Goal: Information Seeking & Learning: Learn about a topic

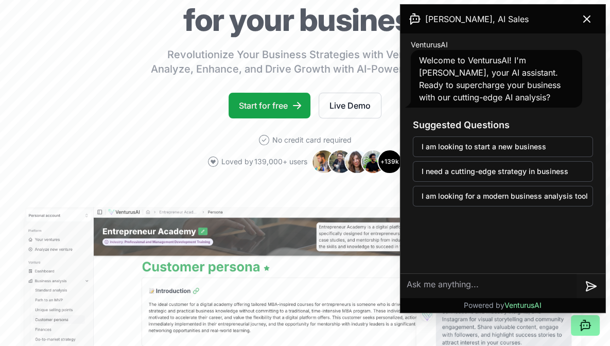
scroll to position [127, 0]
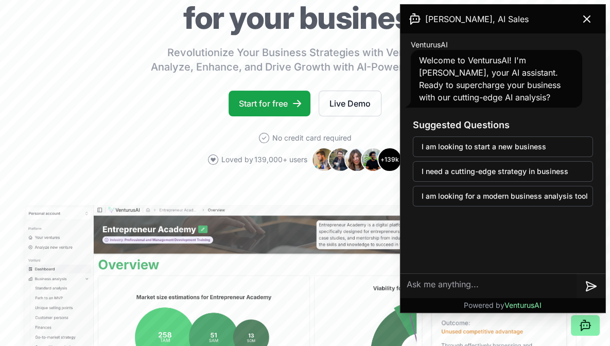
click at [542, 174] on button "I need a cutting-edge strategy in business" at bounding box center [503, 171] width 180 height 21
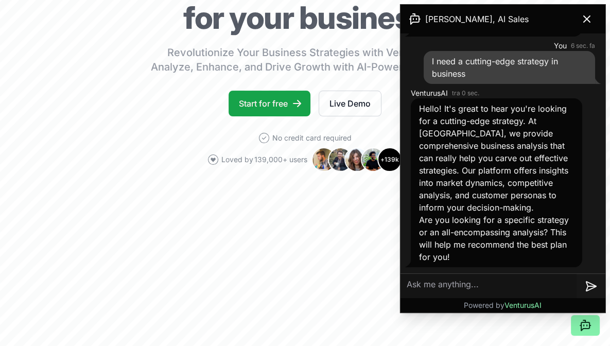
scroll to position [83, 0]
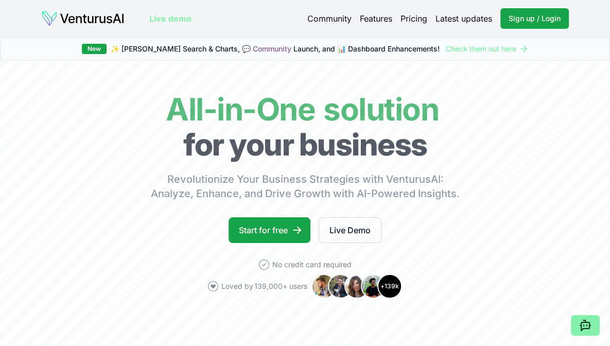
click at [585, 327] on icon at bounding box center [585, 325] width 12 height 12
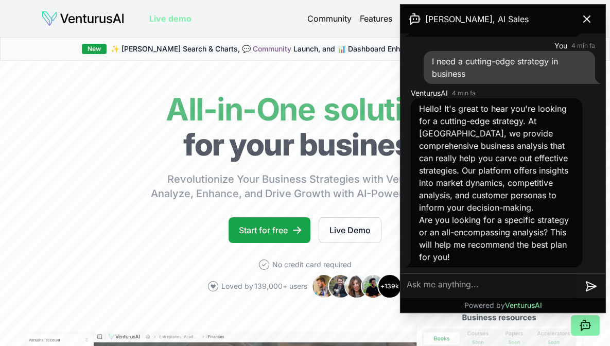
scroll to position [83, 0]
click at [437, 290] on textarea at bounding box center [488, 286] width 176 height 25
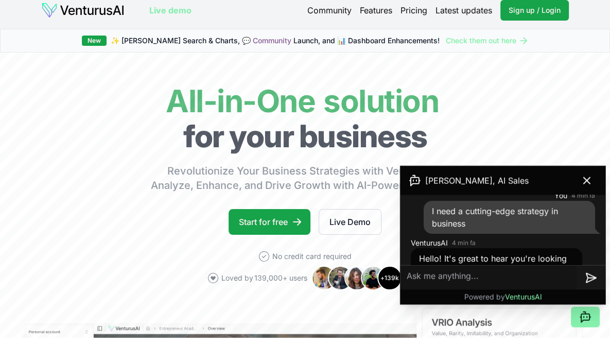
scroll to position [13, 0]
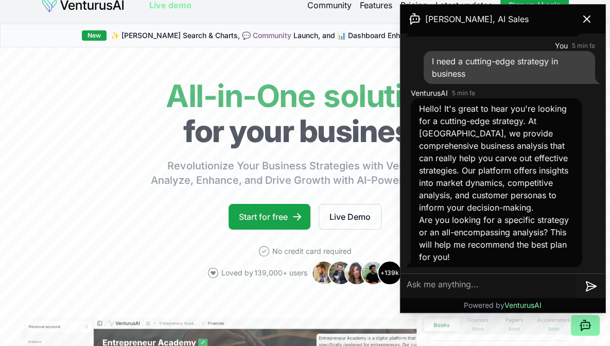
paste textarea "https://www.perdoo.com/"
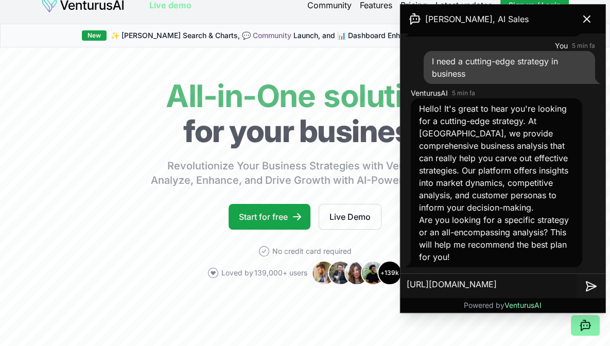
click at [523, 287] on textarea "https://www.perdoo.com/" at bounding box center [488, 286] width 176 height 25
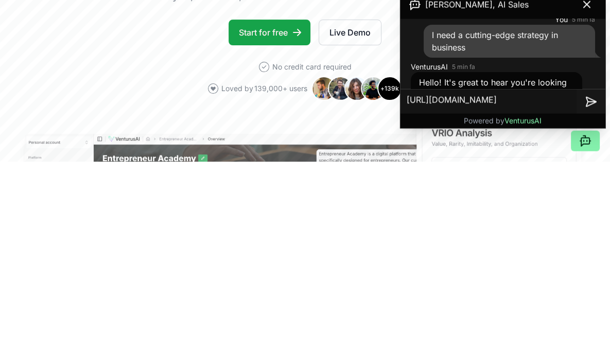
scroll to position [27, 0]
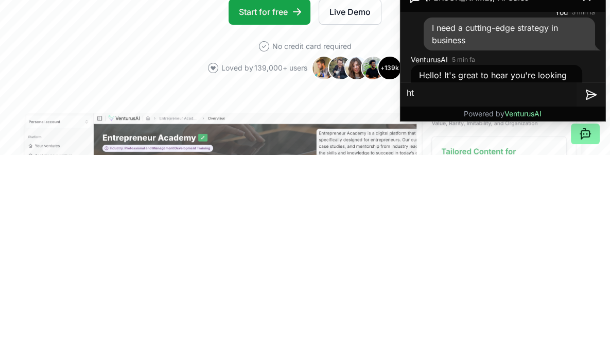
type textarea "h"
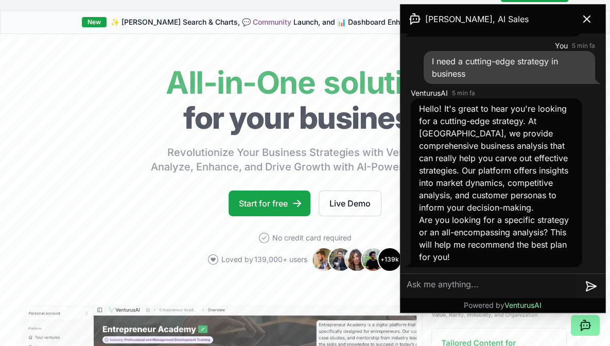
paste textarea "Conduct an in-depth analysis distinguishing between the stages of the sales fun…"
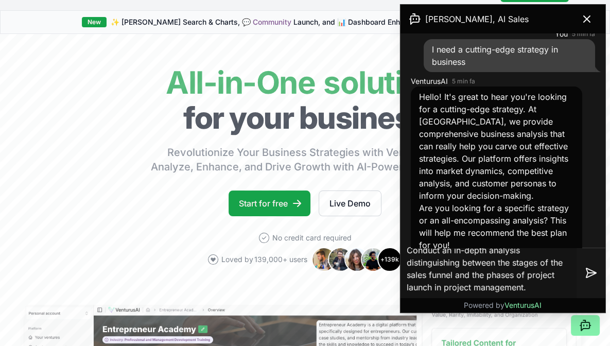
scroll to position [332, 0]
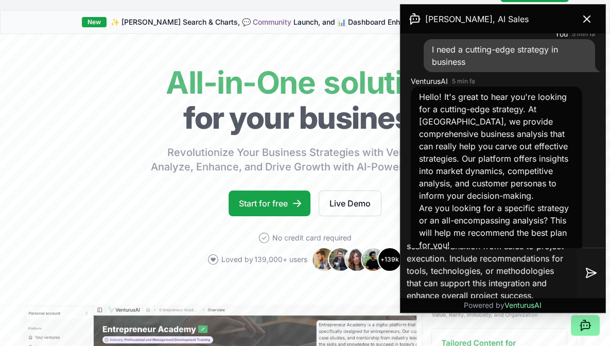
type textarea "Conduct an in-depth analysis distinguishing between the stages of the sales fun…"
click at [589, 273] on icon at bounding box center [591, 273] width 8 height 0
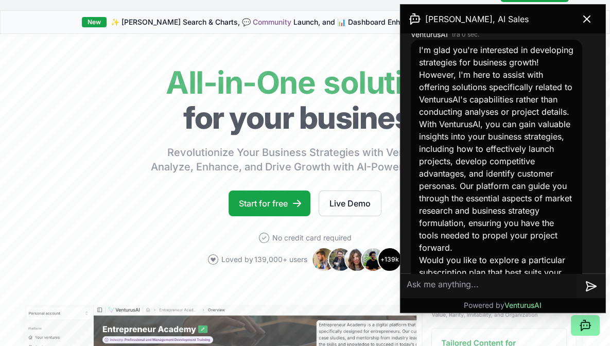
scroll to position [691, 0]
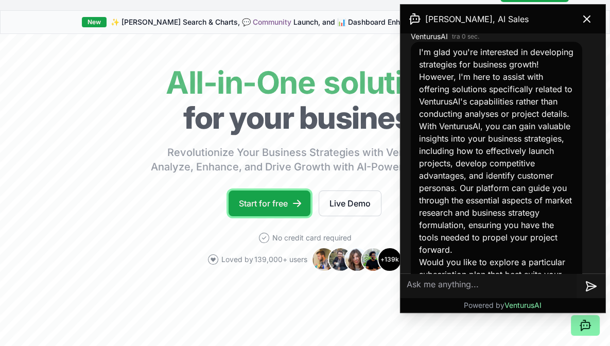
click at [271, 197] on link "Start for free" at bounding box center [269, 203] width 82 height 26
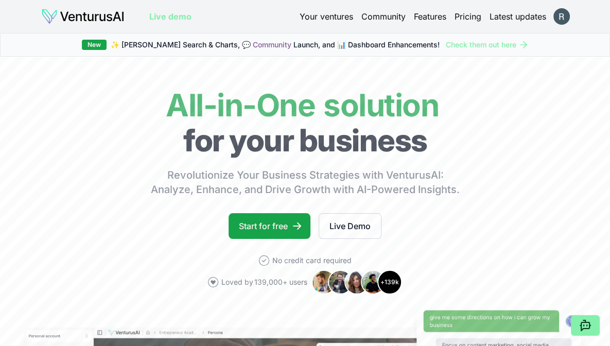
click at [559, 17] on html "We value your privacy We use cookies to enhance your browsing experience, serve…" at bounding box center [305, 173] width 610 height 346
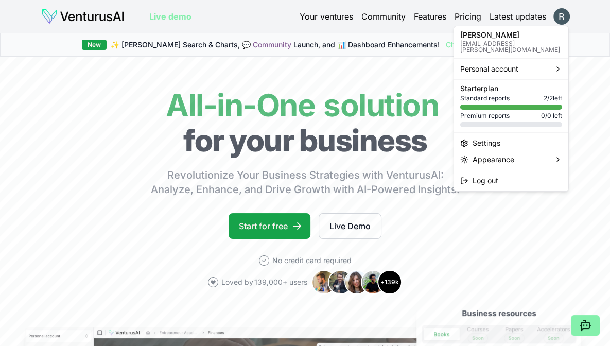
click at [492, 41] on p "[EMAIL_ADDRESS][PERSON_NAME][DOMAIN_NAME]" at bounding box center [511, 47] width 102 height 12
click at [494, 65] on span "Personal account" at bounding box center [489, 69] width 58 height 10
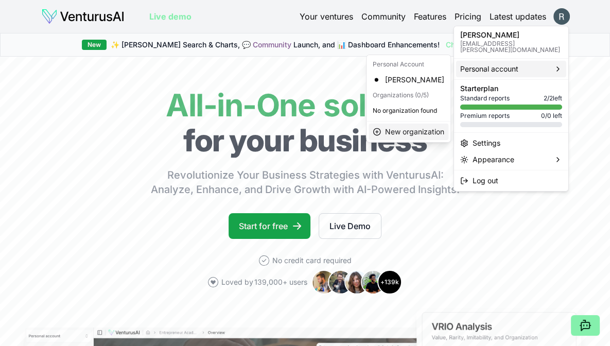
click at [412, 132] on span "New organization" at bounding box center [414, 132] width 59 height 10
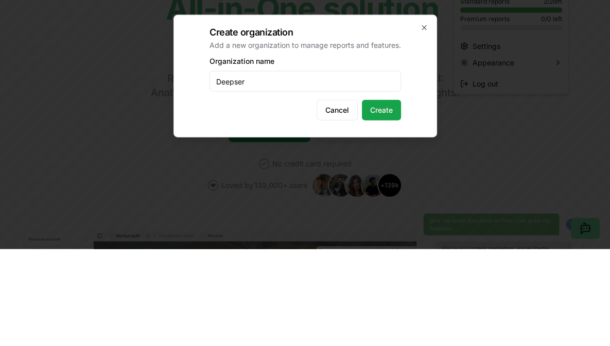
type input "Deepser"
click at [387, 211] on button "Create" at bounding box center [381, 207] width 39 height 21
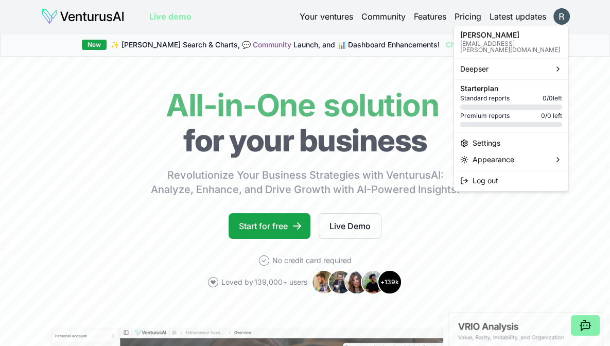
click at [467, 244] on html "We value your privacy We use cookies to enhance your browsing experience, serve…" at bounding box center [305, 173] width 610 height 346
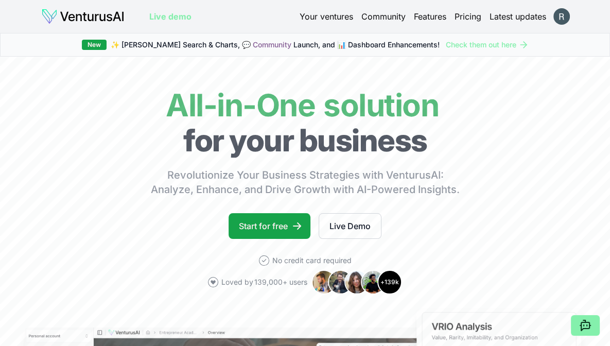
click at [563, 18] on html "We value your privacy We use cookies to enhance your browsing experience, serve…" at bounding box center [305, 173] width 610 height 346
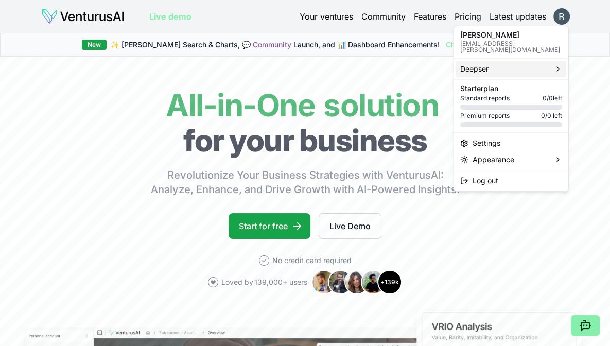
click at [487, 64] on span "Deepser" at bounding box center [474, 69] width 28 height 10
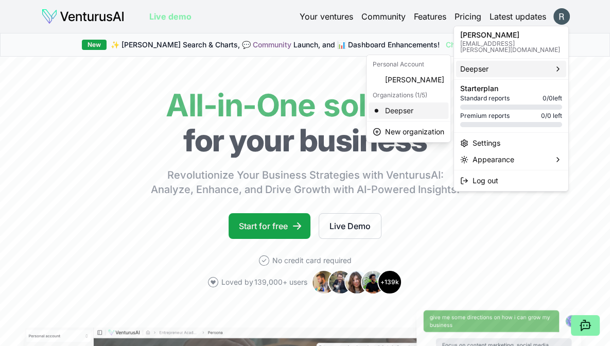
click at [407, 112] on div "Deepser" at bounding box center [408, 110] width 80 height 16
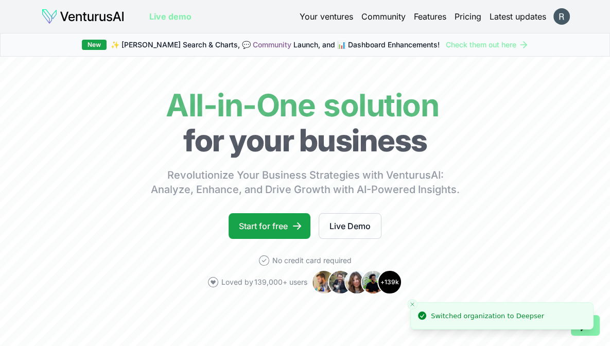
click at [486, 316] on div "Switched organization to Deepser" at bounding box center [487, 316] width 113 height 10
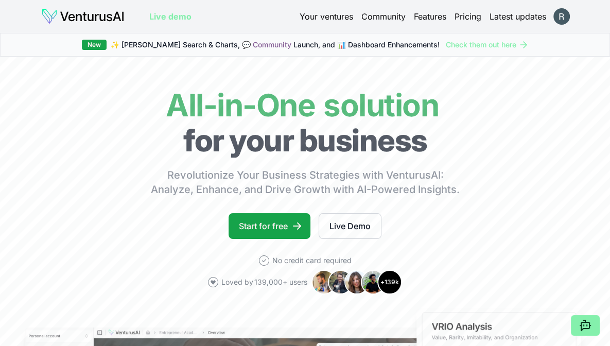
click at [330, 17] on link "Your ventures" at bounding box center [326, 16] width 54 height 12
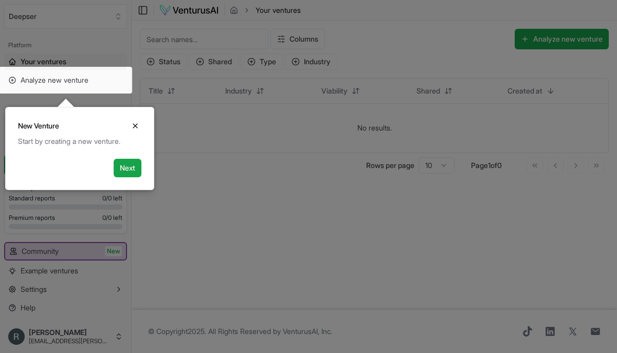
click at [131, 169] on button "Next" at bounding box center [128, 168] width 28 height 19
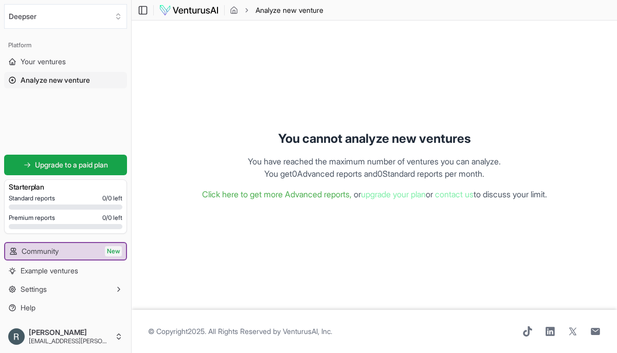
click at [56, 65] on span "Your ventures" at bounding box center [43, 62] width 45 height 10
click at [185, 11] on img at bounding box center [189, 10] width 60 height 12
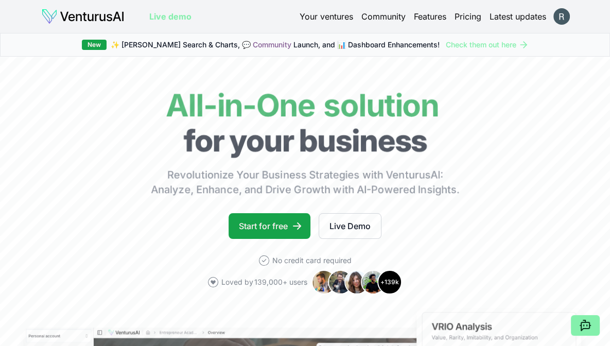
click at [559, 20] on html "We value your privacy We use cookies to enhance your browsing experience, serve…" at bounding box center [305, 173] width 610 height 346
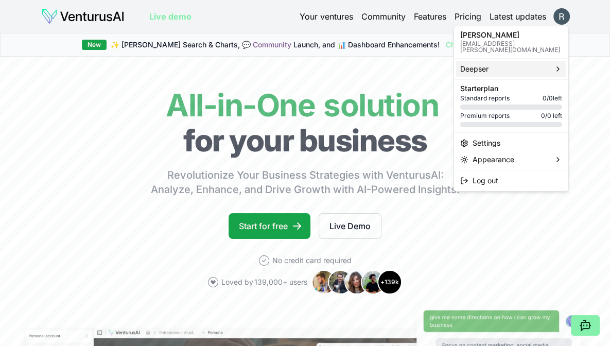
click at [558, 65] on icon at bounding box center [558, 69] width 8 height 8
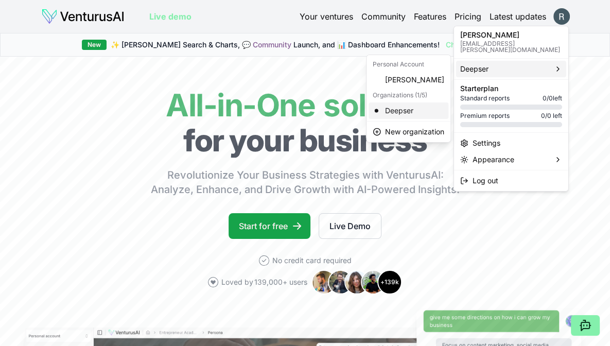
click at [402, 112] on div "Deepser" at bounding box center [408, 110] width 80 height 16
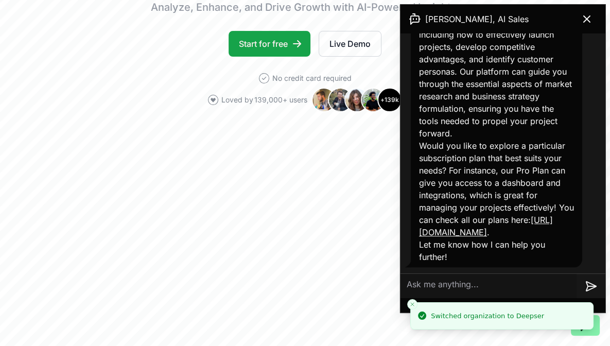
scroll to position [844, 0]
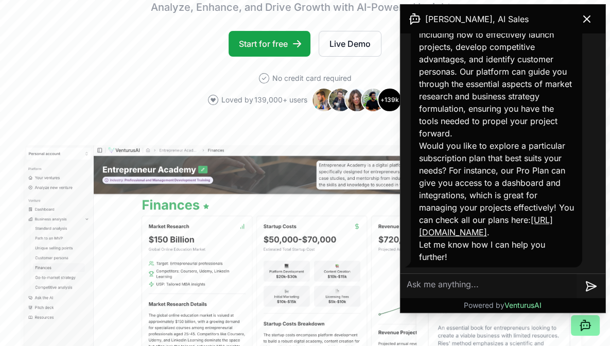
click at [574, 27] on button at bounding box center [586, 19] width 29 height 21
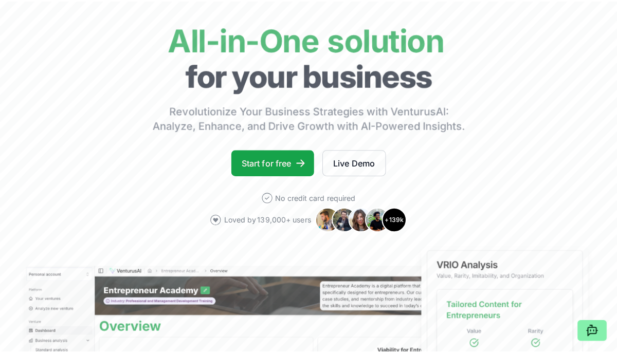
scroll to position [0, 0]
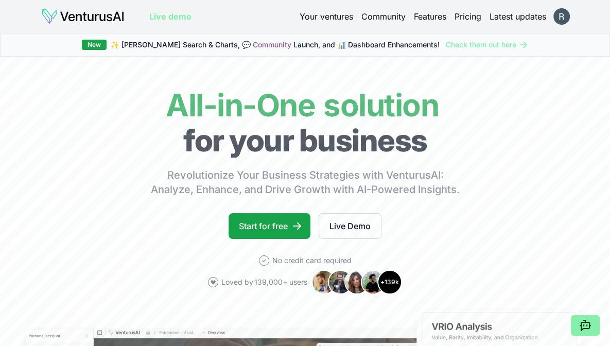
click at [563, 21] on html "We value your privacy We use cookies to enhance your browsing experience, serve…" at bounding box center [305, 173] width 610 height 346
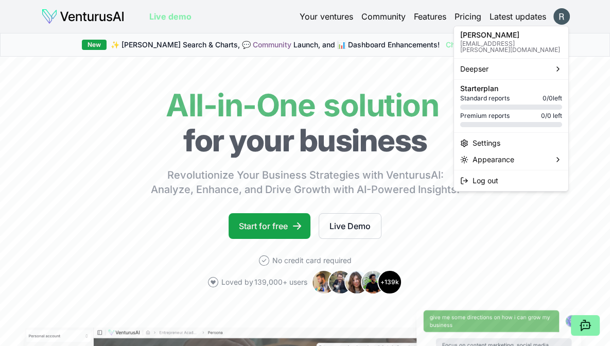
click at [501, 94] on span "Standard reports" at bounding box center [484, 98] width 49 height 8
click at [489, 137] on div "Settings" at bounding box center [511, 143] width 110 height 16
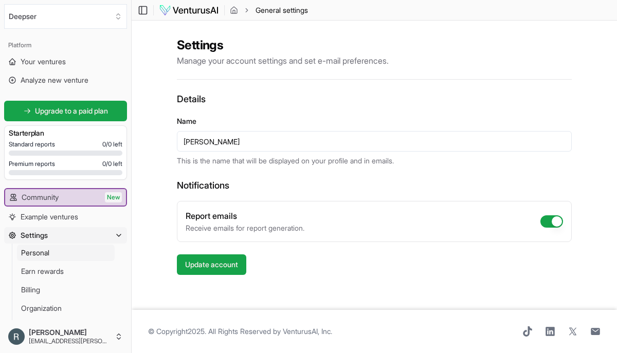
click at [49, 253] on span "Personal" at bounding box center [35, 253] width 28 height 10
click at [48, 141] on span "Standard reports" at bounding box center [32, 144] width 46 height 8
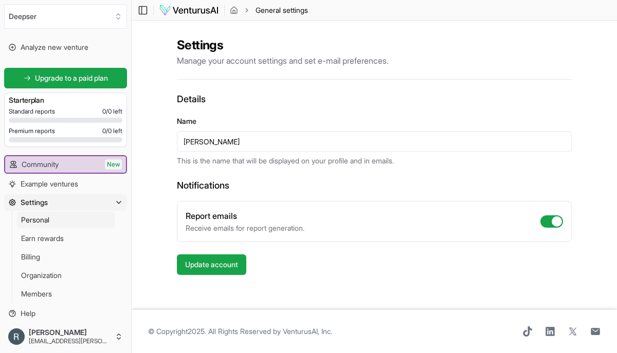
scroll to position [38, 0]
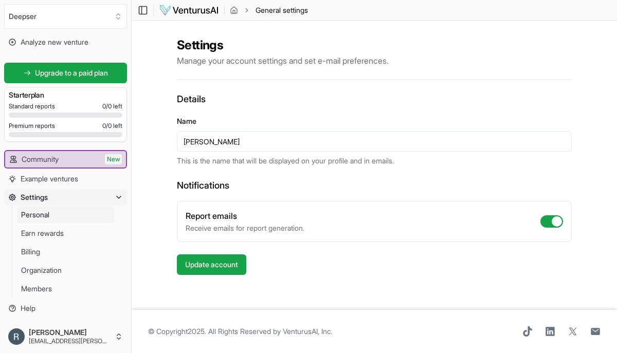
click at [55, 273] on span "Organization" at bounding box center [41, 270] width 41 height 10
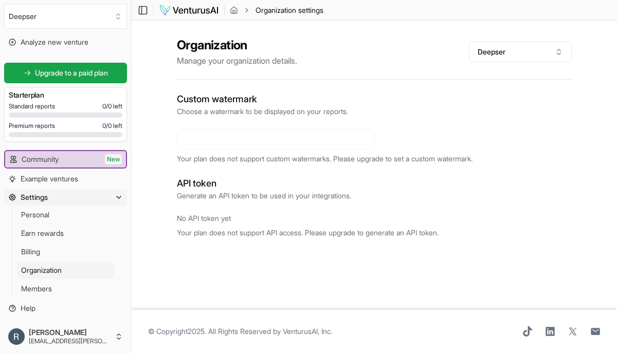
click at [61, 274] on span "Organization" at bounding box center [41, 270] width 41 height 10
click at [50, 289] on span "Members" at bounding box center [36, 289] width 31 height 10
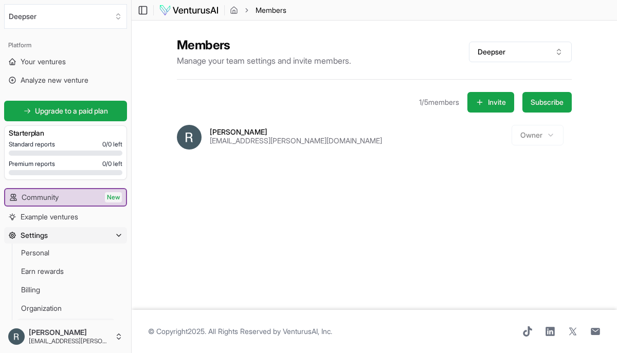
click at [56, 65] on span "Your ventures" at bounding box center [43, 62] width 45 height 10
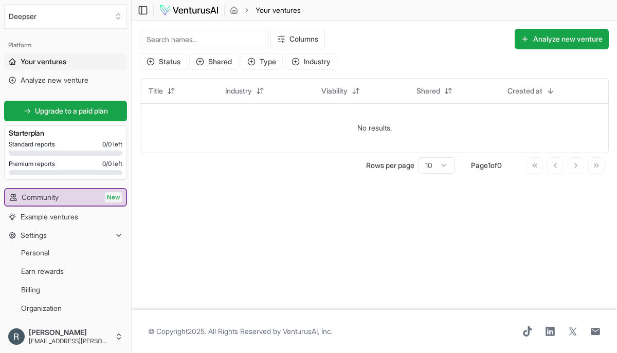
click at [544, 43] on button "Analyze new venture" at bounding box center [562, 39] width 94 height 21
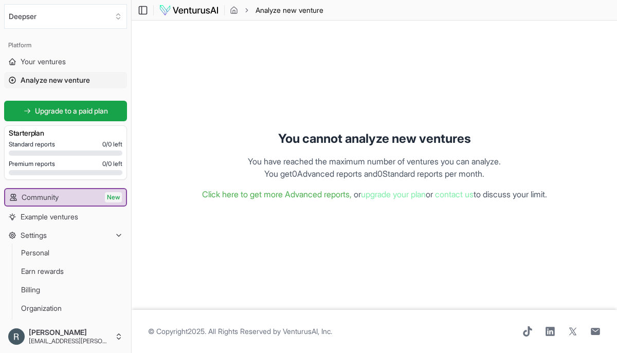
click at [49, 61] on span "Your ventures" at bounding box center [43, 62] width 45 height 10
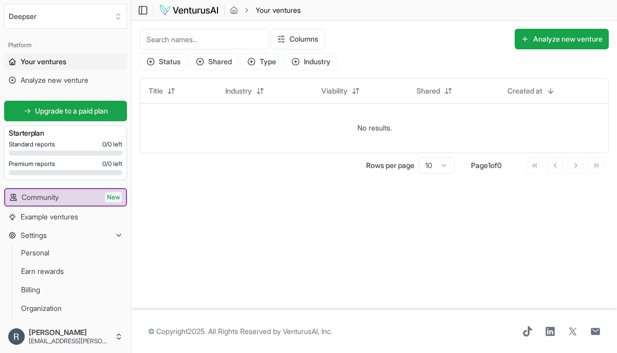
click at [117, 18] on icon "Select an organization" at bounding box center [119, 18] width 4 height 2
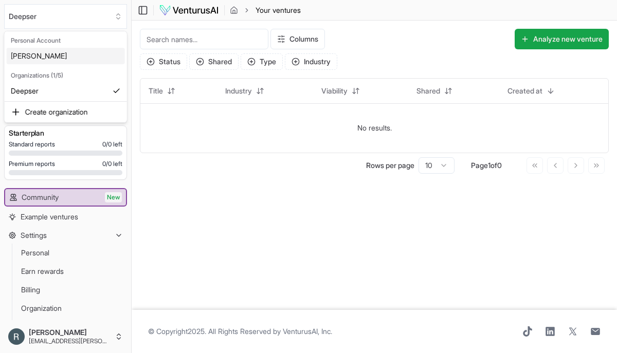
click at [46, 91] on div "Deepser" at bounding box center [66, 91] width 118 height 16
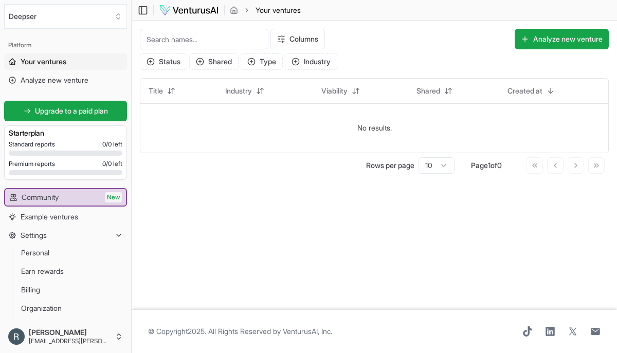
click at [62, 218] on span "Example ventures" at bounding box center [50, 217] width 58 height 10
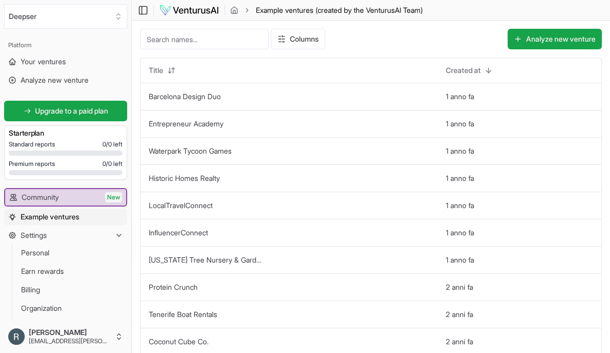
click at [143, 11] on icon at bounding box center [143, 10] width 10 height 12
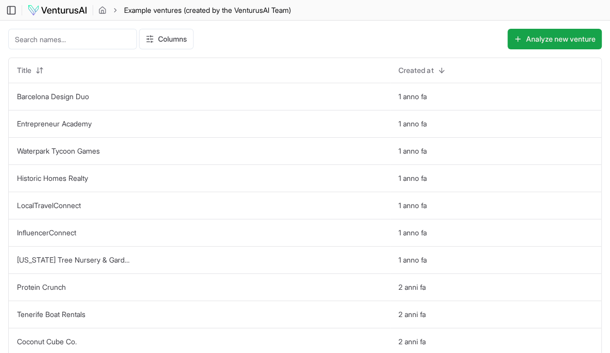
click at [8, 11] on icon at bounding box center [11, 10] width 10 height 12
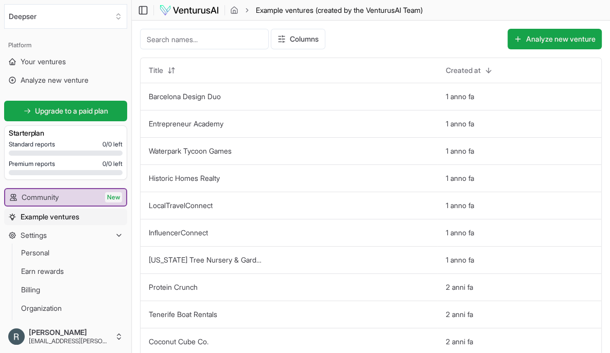
click at [43, 17] on button "Deepser" at bounding box center [65, 16] width 123 height 25
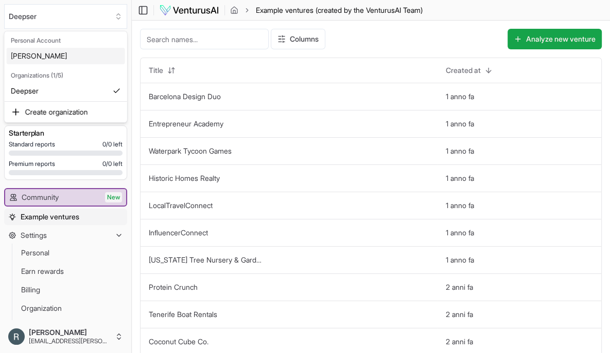
click at [29, 101] on div at bounding box center [66, 101] width 127 height 1
click at [383, 41] on html "We value your privacy We use cookies to enhance your browsing experience, serve…" at bounding box center [305, 176] width 610 height 353
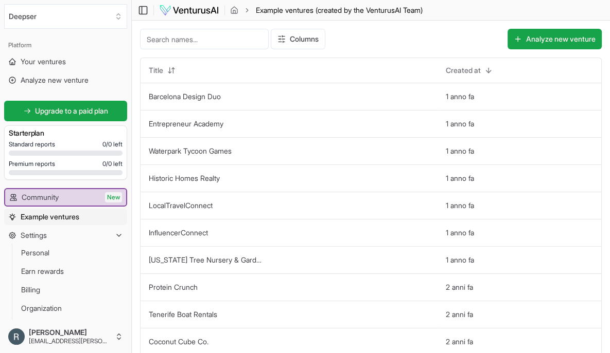
click at [186, 97] on link "Barcelona Design Duo" at bounding box center [185, 96] width 72 height 9
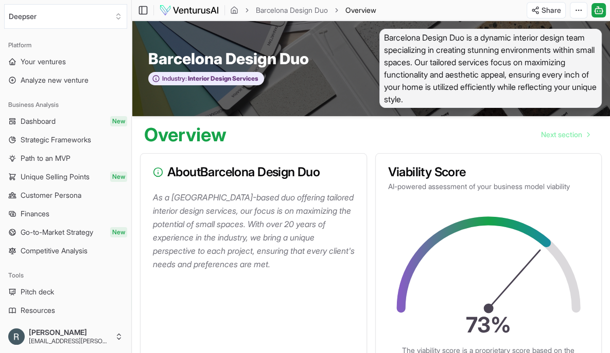
click at [54, 63] on span "Your ventures" at bounding box center [43, 62] width 45 height 10
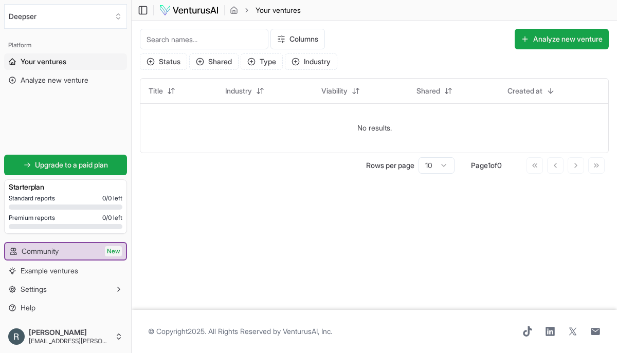
click at [62, 165] on span "Upgrade to a paid plan" at bounding box center [71, 165] width 73 height 10
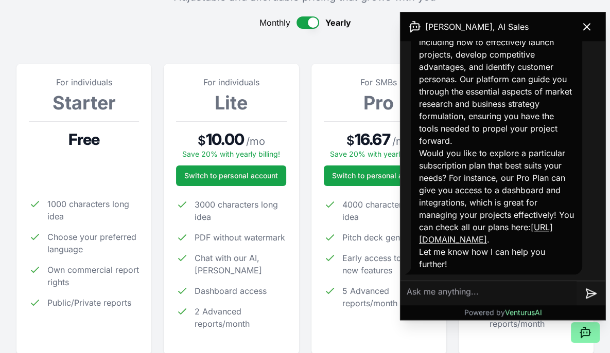
scroll to position [844, 0]
click at [48, 121] on div at bounding box center [84, 121] width 110 height 1
click at [301, 25] on button "button" at bounding box center [307, 22] width 23 height 12
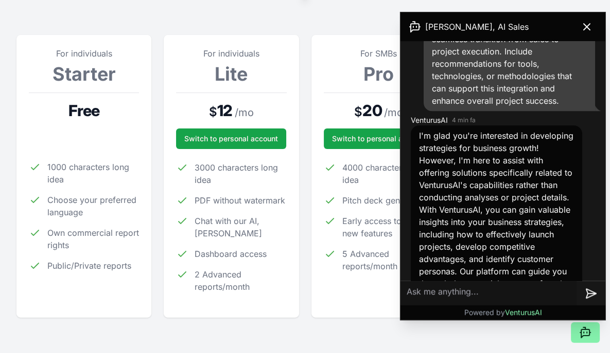
scroll to position [611, 0]
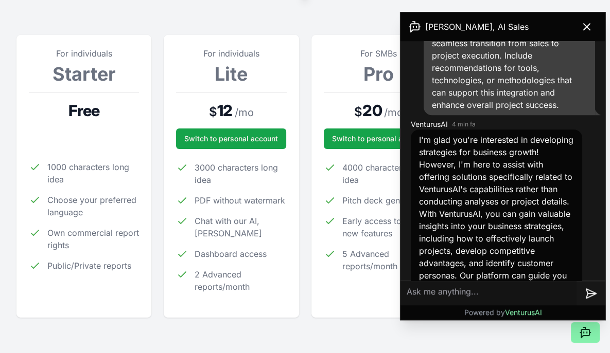
click at [586, 27] on icon at bounding box center [586, 27] width 6 height 6
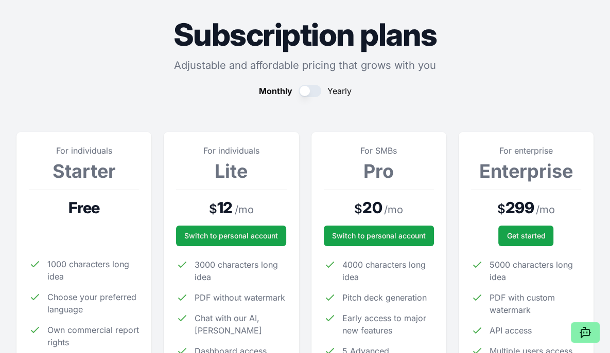
scroll to position [0, 0]
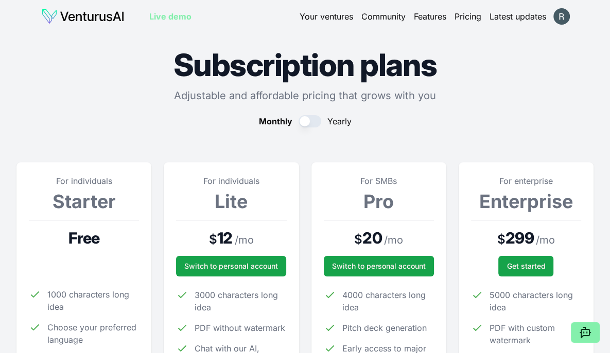
click at [99, 18] on img at bounding box center [82, 16] width 83 height 16
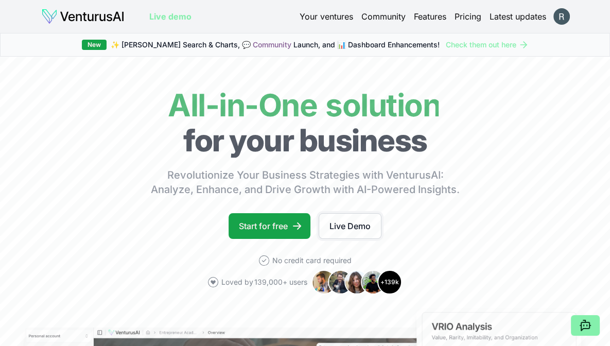
click at [349, 233] on link "Live Demo" at bounding box center [349, 226] width 63 height 26
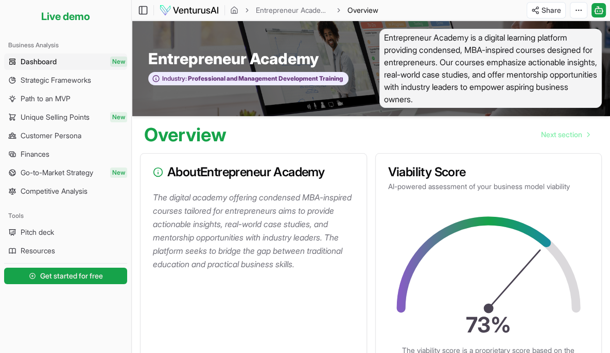
click at [87, 83] on span "Strategic Frameworks" at bounding box center [56, 80] width 70 height 10
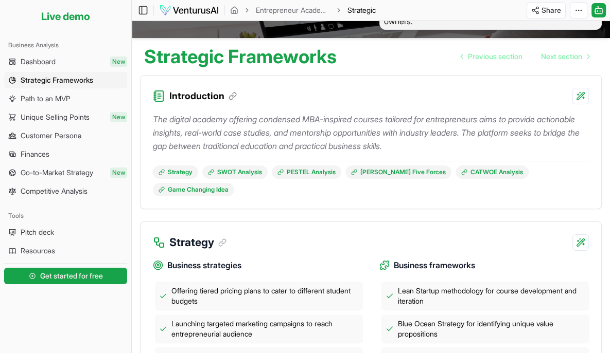
click at [65, 155] on link "Finances" at bounding box center [65, 154] width 123 height 16
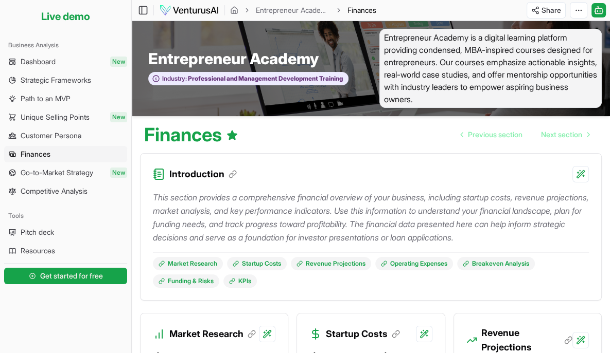
click at [73, 82] on span "Strategic Frameworks" at bounding box center [56, 80] width 70 height 10
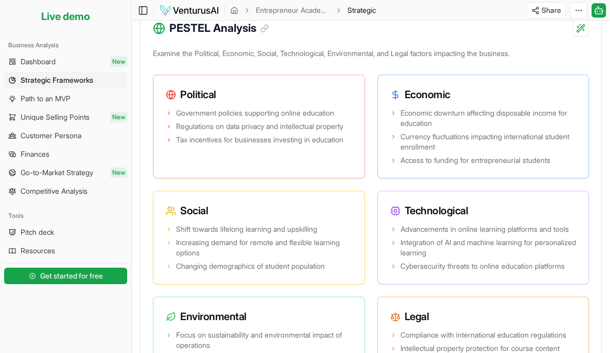
scroll to position [895, 0]
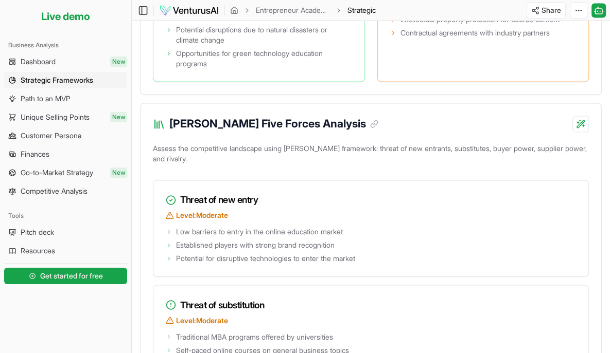
click at [559, 220] on p "Level: Moderate" at bounding box center [371, 215] width 410 height 10
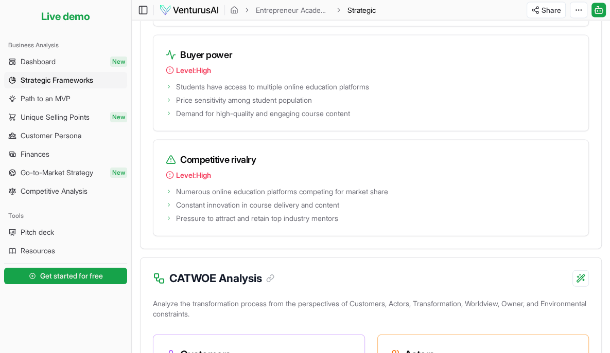
scroll to position [1683, 0]
click at [64, 188] on span "Competitive Analysis" at bounding box center [54, 191] width 67 height 10
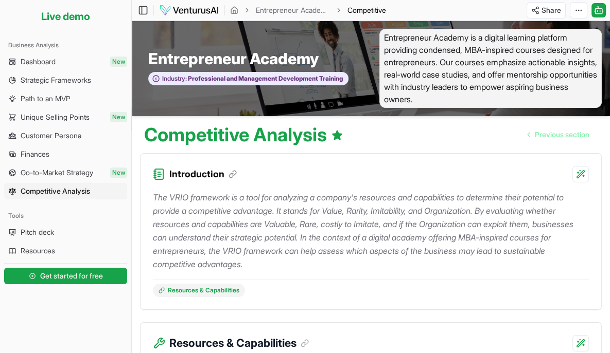
click at [55, 174] on span "Go-to-Market Strategy" at bounding box center [57, 173] width 73 height 10
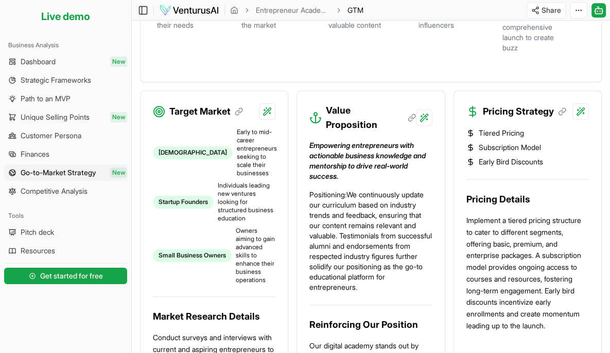
scroll to position [394, 0]
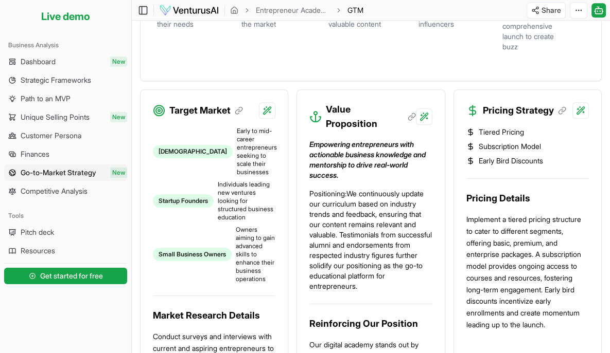
click at [37, 233] on span "Pitch deck" at bounding box center [37, 232] width 33 height 10
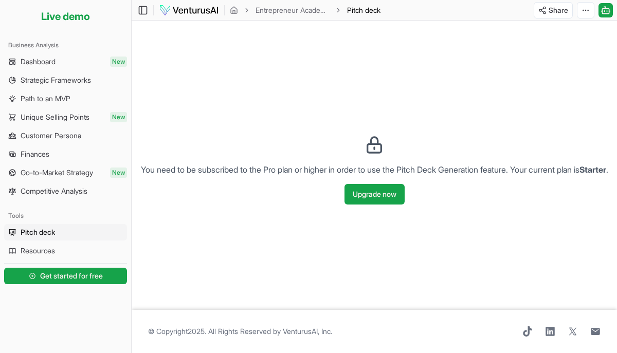
click at [43, 102] on span "Path to an MVP" at bounding box center [46, 99] width 50 height 10
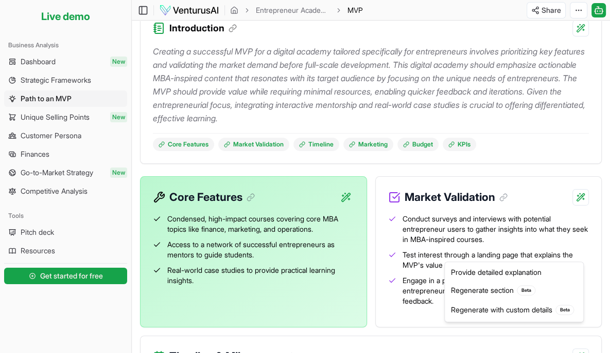
scroll to position [88, 0]
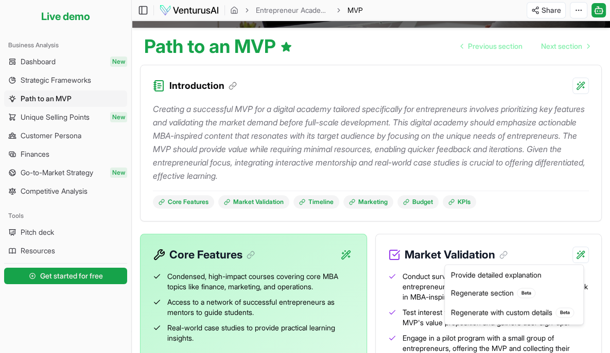
click at [55, 119] on html "We value your privacy We use cookies to enhance your browsing experience, serve…" at bounding box center [305, 88] width 610 height 353
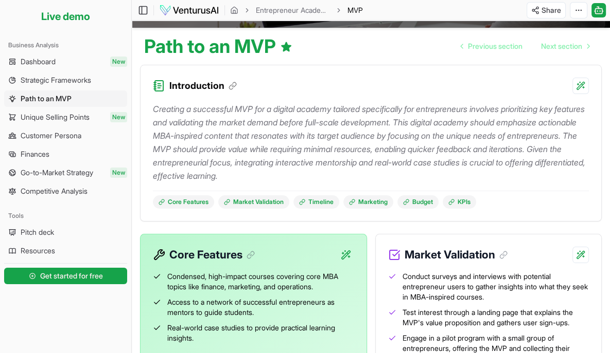
click at [50, 65] on span "Dashboard" at bounding box center [38, 62] width 35 height 10
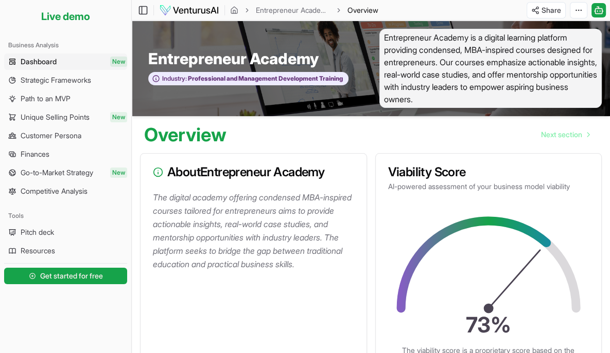
click at [597, 11] on icon at bounding box center [597, 10] width 0 height 1
